Goal: Information Seeking & Learning: Learn about a topic

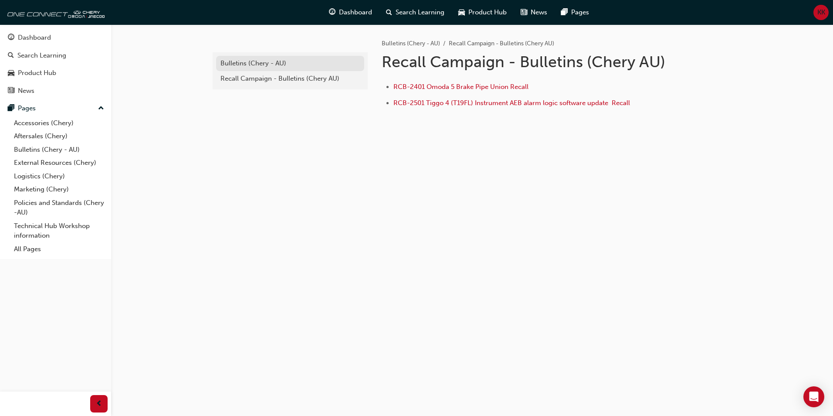
click at [237, 64] on div "Bulletins (Chery - AU)" at bounding box center [289, 63] width 139 height 10
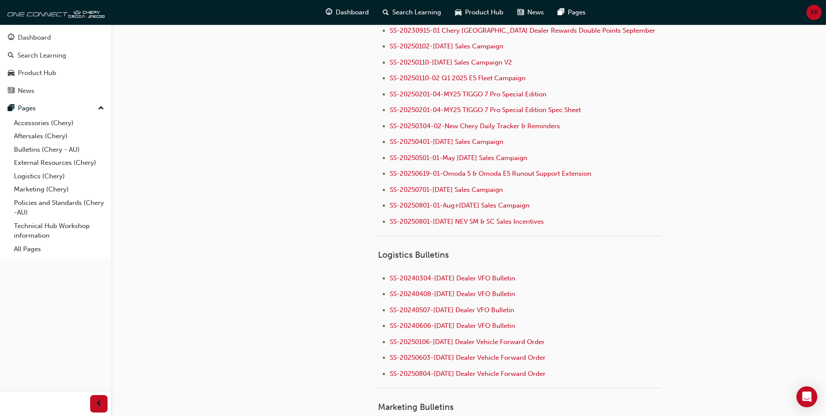
scroll to position [1176, 0]
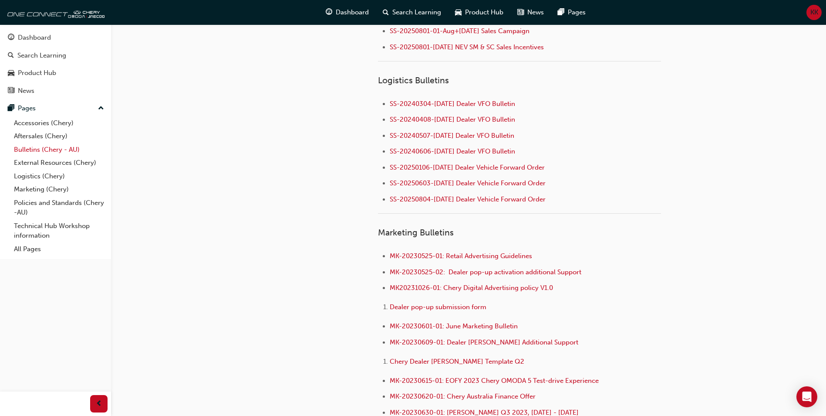
click at [30, 146] on link "Bulletins (Chery - AU)" at bounding box center [58, 150] width 97 height 14
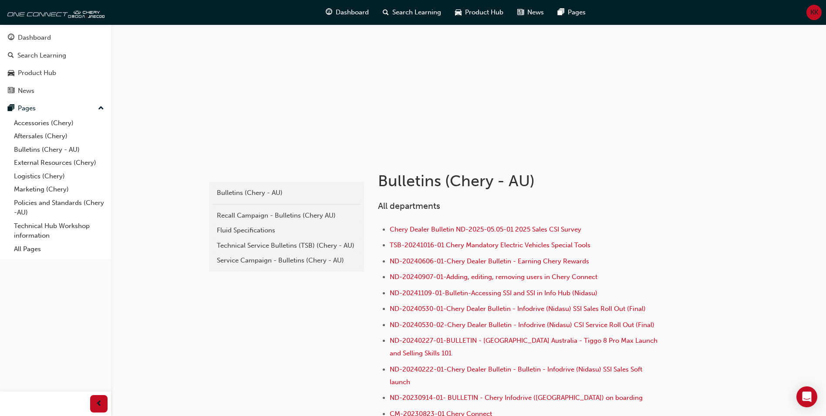
scroll to position [44, 0]
click at [247, 215] on div "Recall Campaign - Bulletins (Chery AU)" at bounding box center [286, 217] width 139 height 10
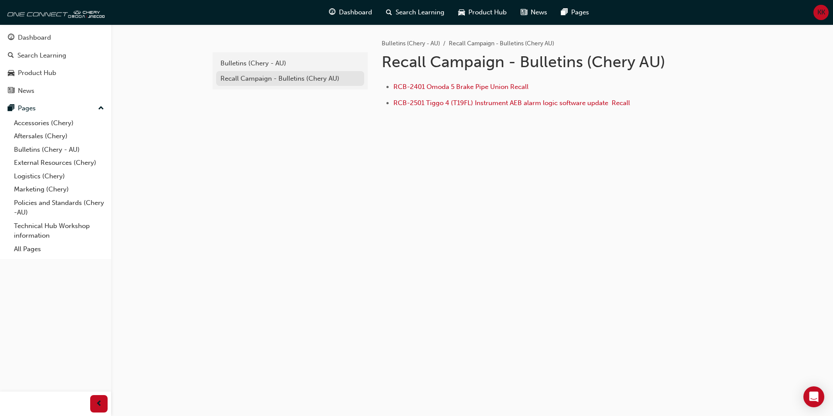
click at [266, 74] on div "Recall Campaign - Bulletins (Chery AU)" at bounding box center [289, 79] width 139 height 10
click at [250, 58] on link "Bulletins (Chery - AU)" at bounding box center [290, 63] width 148 height 15
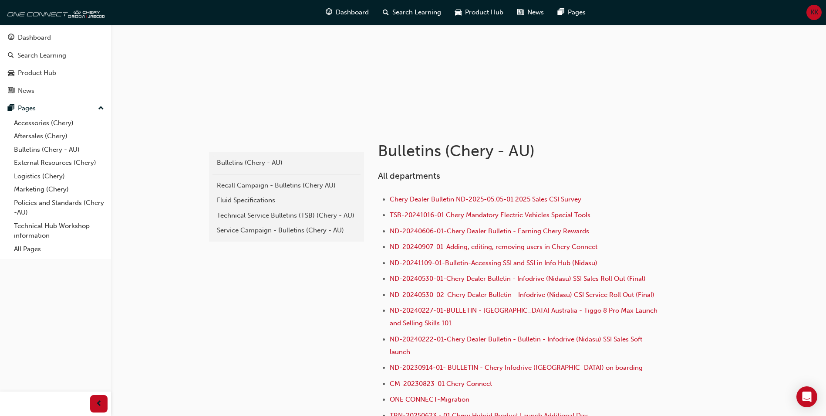
scroll to position [57, 0]
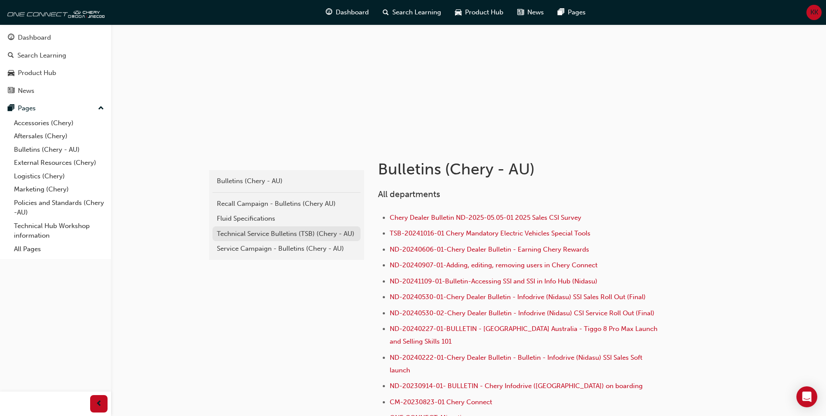
click at [267, 234] on div "Technical Service Bulletins (TSB) (Chery - AU)" at bounding box center [286, 234] width 139 height 10
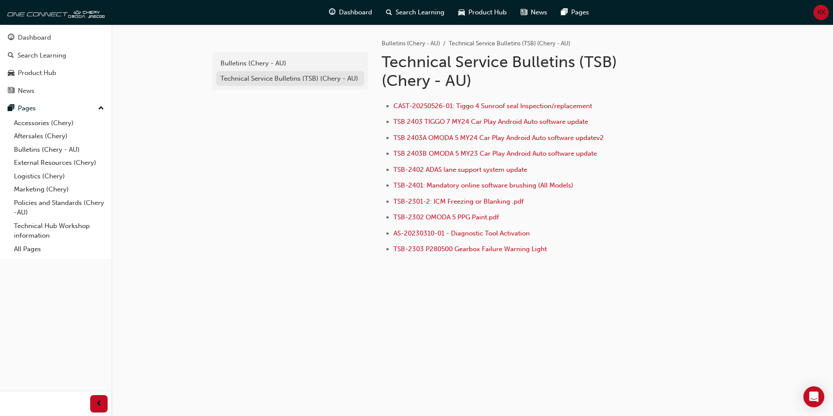
click at [258, 81] on div "Technical Service Bulletins (TSB) (Chery - AU)" at bounding box center [289, 79] width 139 height 10
click at [246, 61] on div "Bulletins (Chery - AU)" at bounding box center [289, 63] width 139 height 10
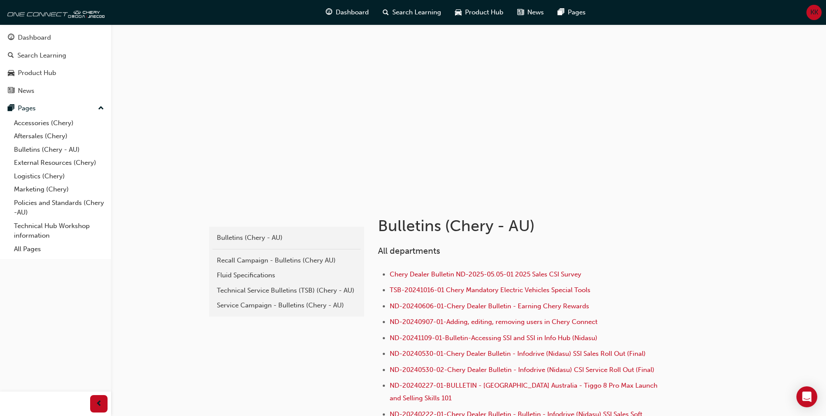
click at [254, 308] on div "Service Campaign - Bulletins (Chery - AU)" at bounding box center [286, 305] width 139 height 10
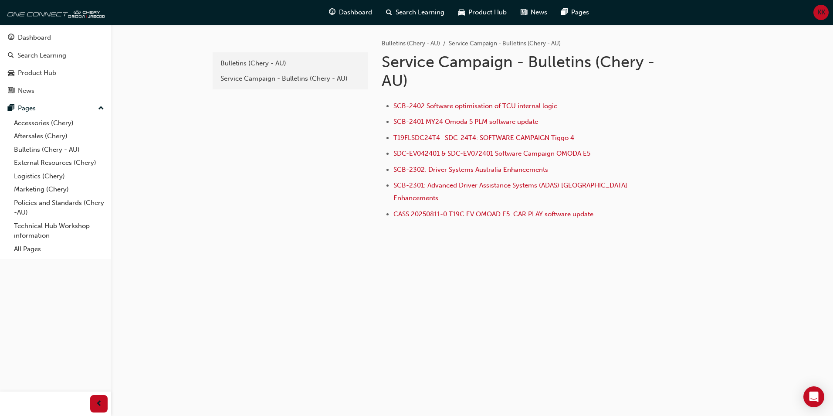
click at [462, 210] on span "CASS 20250811-0 T19C EV OMOAD E5 CAR PLAY software update" at bounding box center [493, 214] width 200 height 8
click at [454, 153] on span "SDC-EV042401 & SDC-EV072401 Software Campaign OMODA E5" at bounding box center [491, 153] width 197 height 8
click at [422, 210] on span "CASS 20250811-0 T19C EV OMOAD E5 CAR PLAY software update" at bounding box center [493, 214] width 200 height 8
click at [407, 19] on div "Search Learning" at bounding box center [415, 12] width 72 height 18
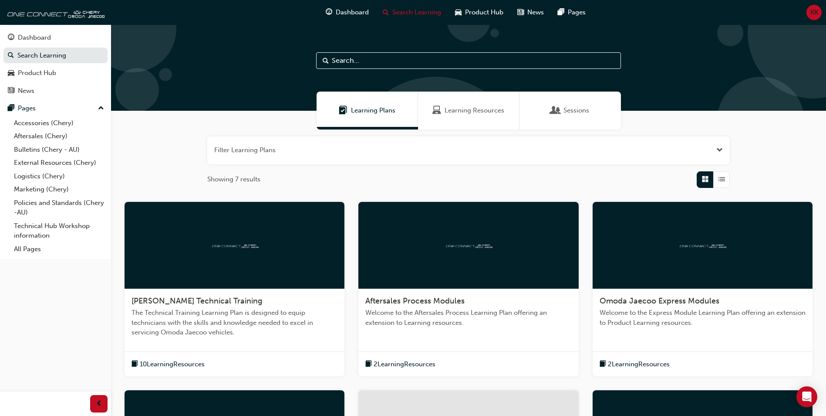
click at [410, 60] on input "text" at bounding box center [468, 60] width 305 height 17
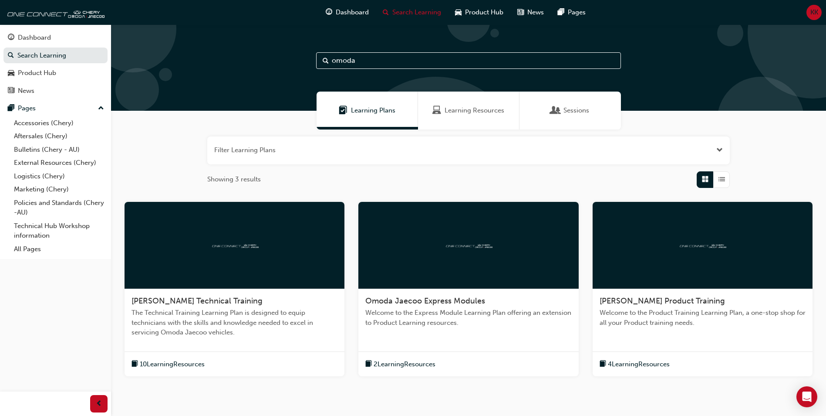
type input "omoda"
click at [325, 60] on span "Search" at bounding box center [326, 61] width 6 height 10
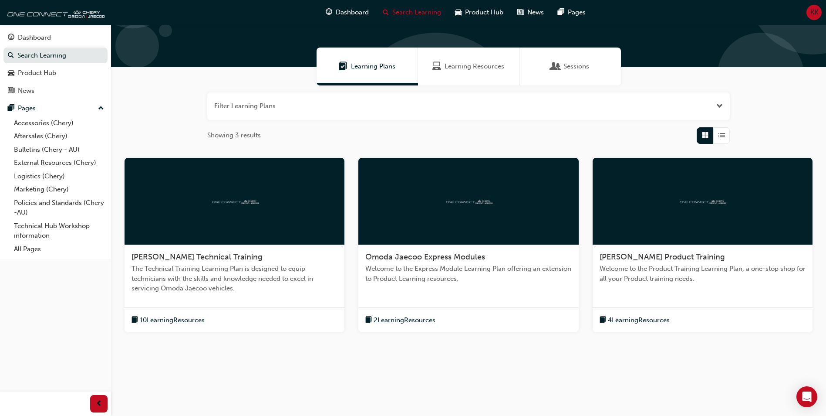
scroll to position [45, 0]
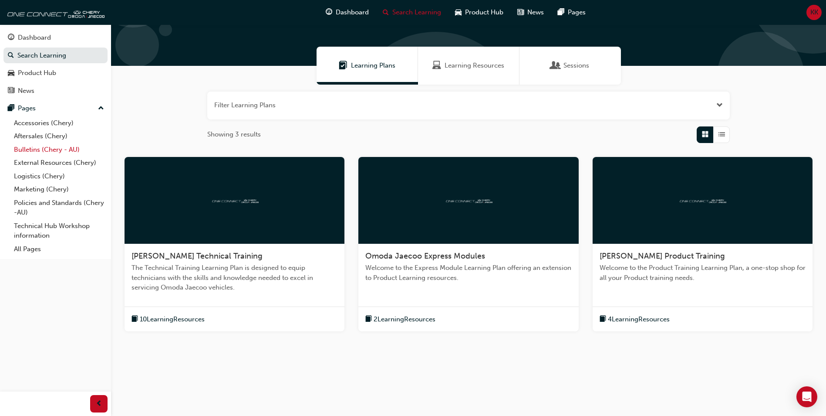
click at [44, 150] on link "Bulletins (Chery - AU)" at bounding box center [58, 150] width 97 height 14
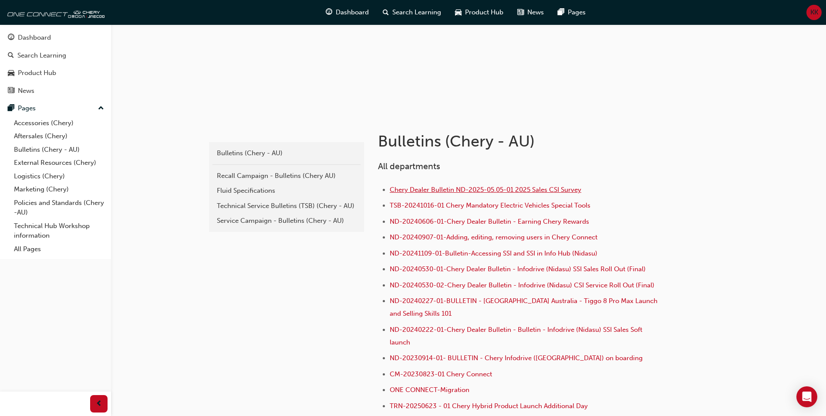
scroll to position [87, 0]
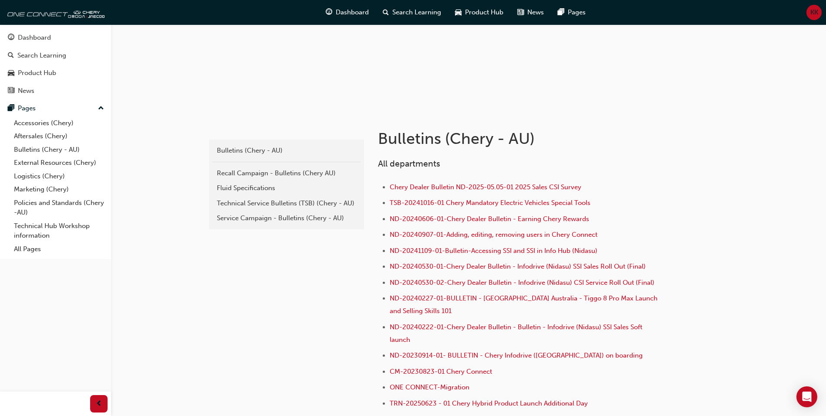
click at [239, 201] on div "Technical Service Bulletins (TSB) (Chery - AU)" at bounding box center [286, 203] width 139 height 10
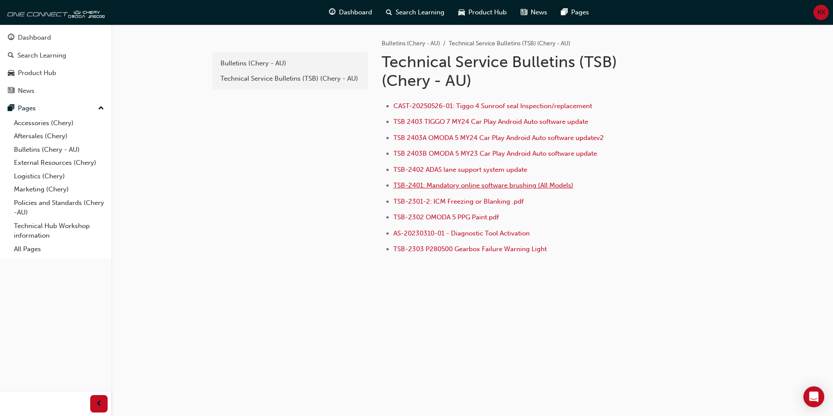
click at [520, 186] on span "TSB-2401: Mandatory online software brushing (All Models)" at bounding box center [483, 185] width 180 height 8
click at [487, 139] on span "TSB 2403A OMODA 5 MY24 Car Play Android Auto software updatev2" at bounding box center [498, 138] width 210 height 8
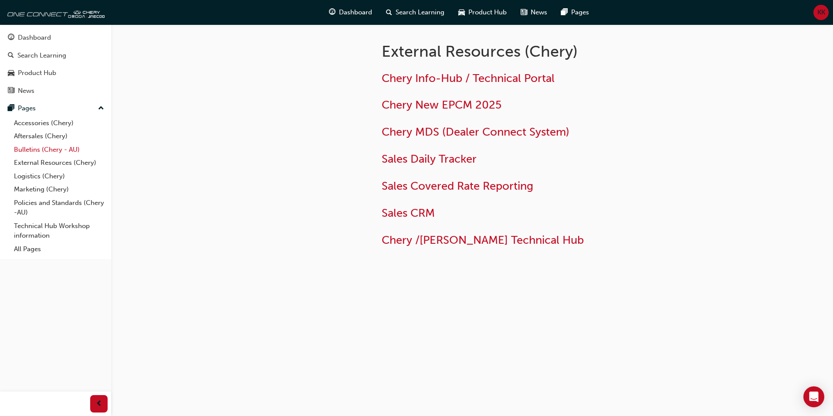
click at [40, 149] on link "Bulletins (Chery - AU)" at bounding box center [58, 150] width 97 height 14
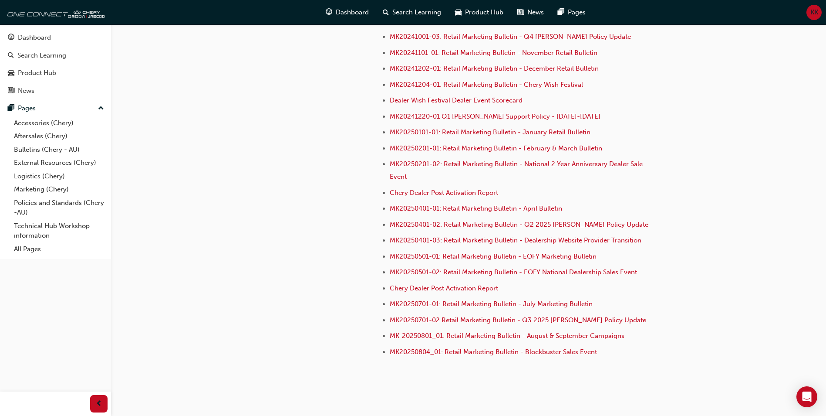
scroll to position [2365, 0]
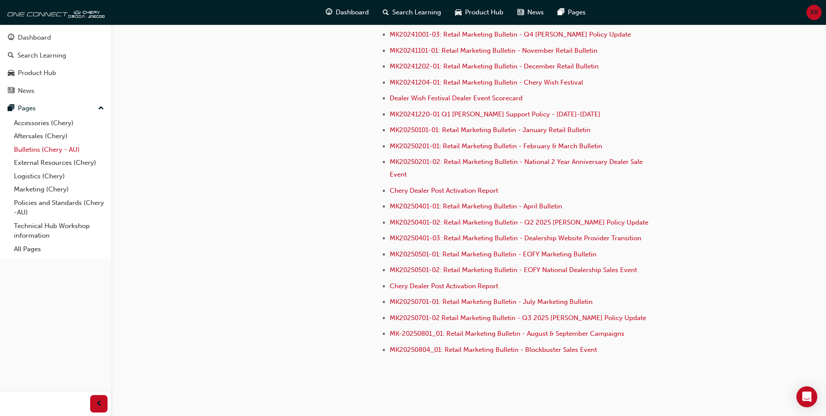
click at [36, 146] on link "Bulletins (Chery - AU)" at bounding box center [58, 150] width 97 height 14
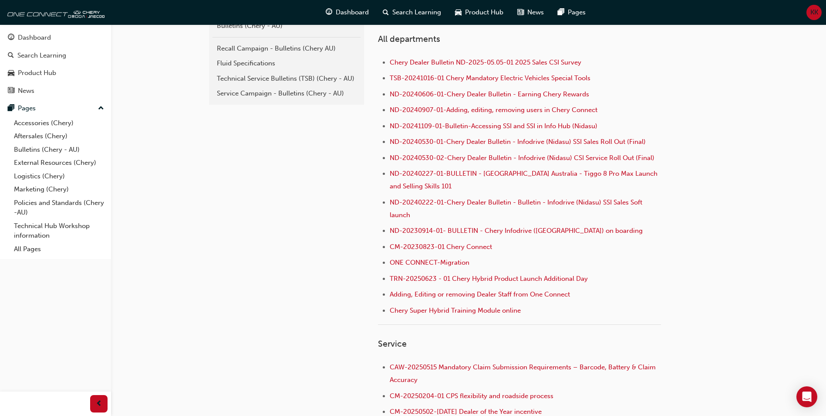
scroll to position [57, 0]
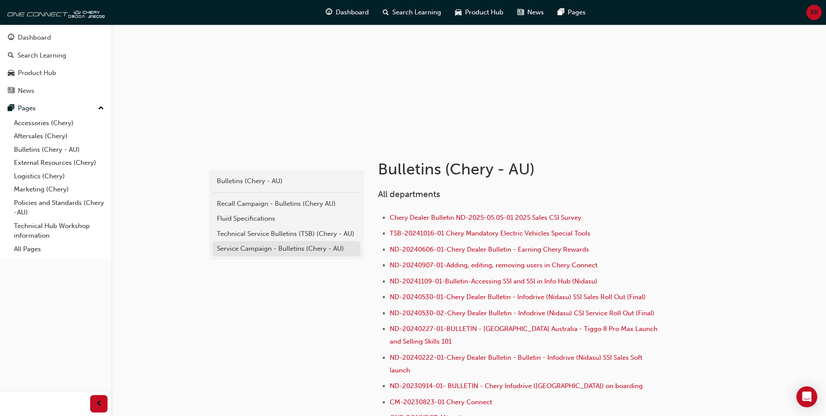
click at [244, 243] on link "Service Campaign - Bulletins (Chery - AU)" at bounding box center [287, 248] width 148 height 15
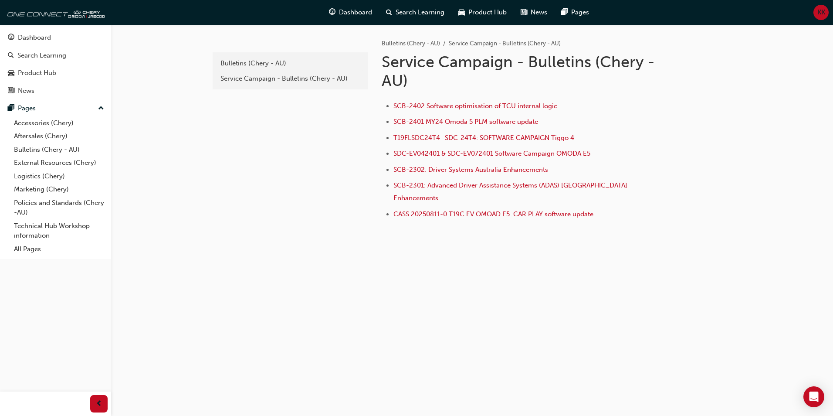
click at [479, 210] on span "CASS 20250811-0 T19C EV OMOAD E5 CAR PLAY software update" at bounding box center [493, 214] width 200 height 8
